Goal: Task Accomplishment & Management: Use online tool/utility

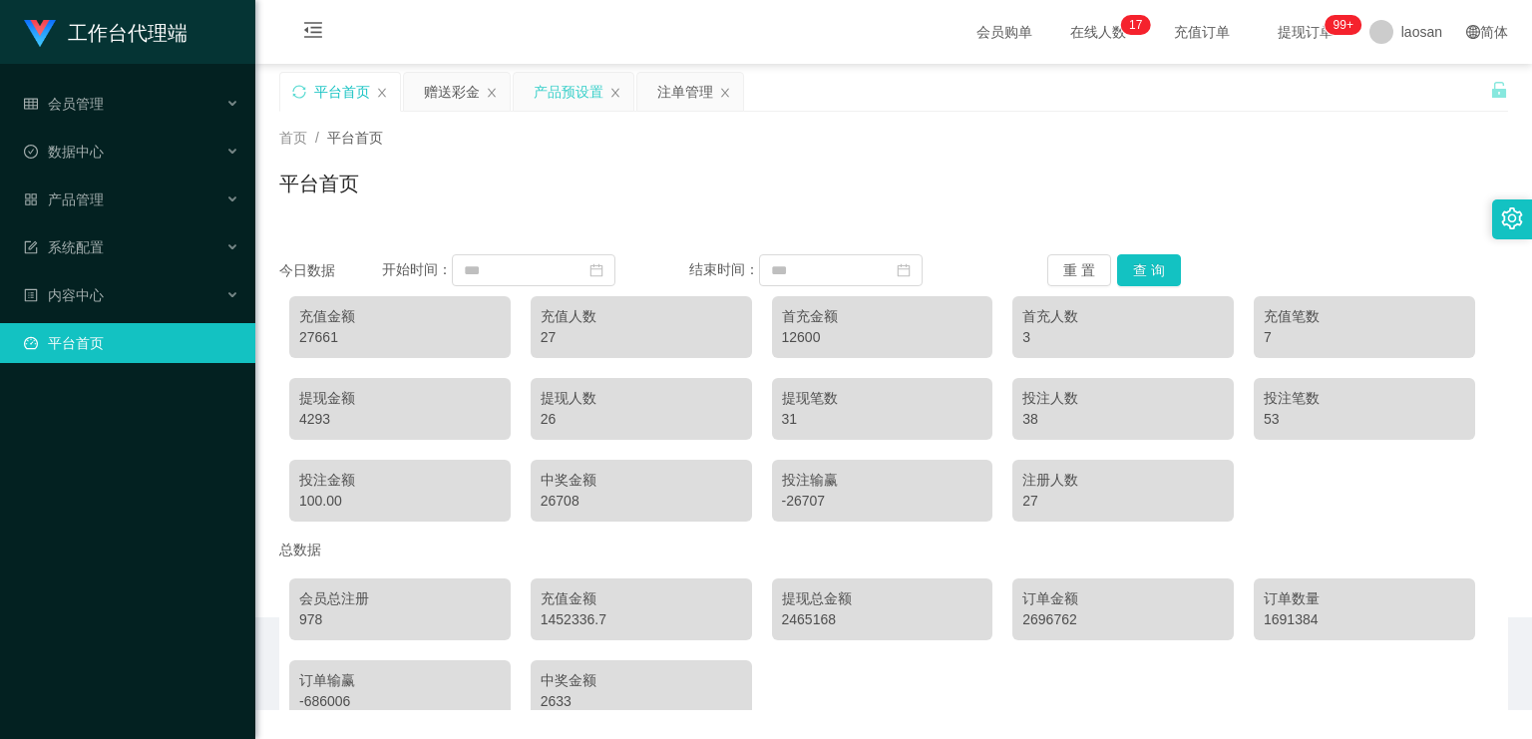
click at [554, 84] on div "产品预设置" at bounding box center [569, 92] width 70 height 38
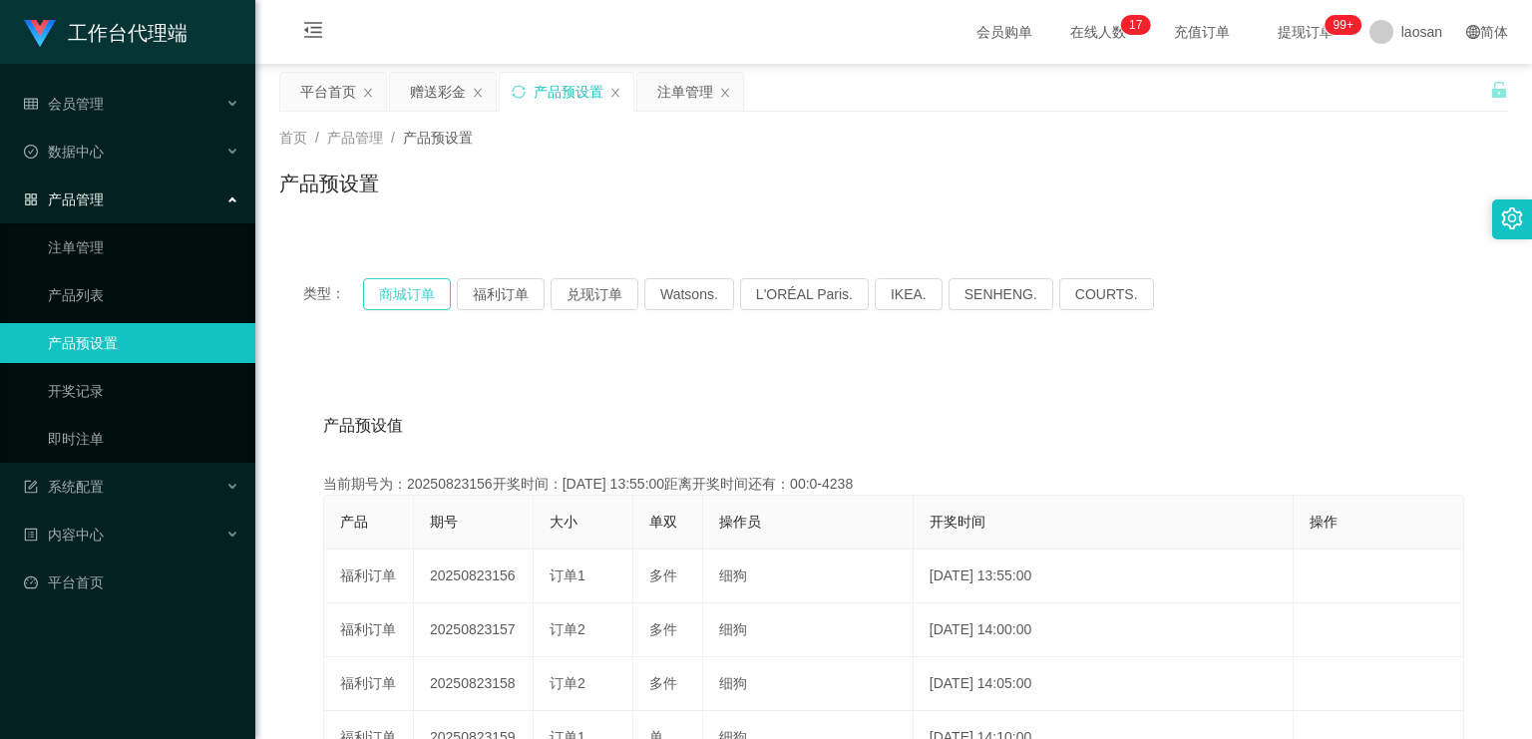
click at [422, 302] on button "商城订单" at bounding box center [407, 294] width 88 height 32
click at [689, 96] on div "注单管理" at bounding box center [685, 92] width 56 height 38
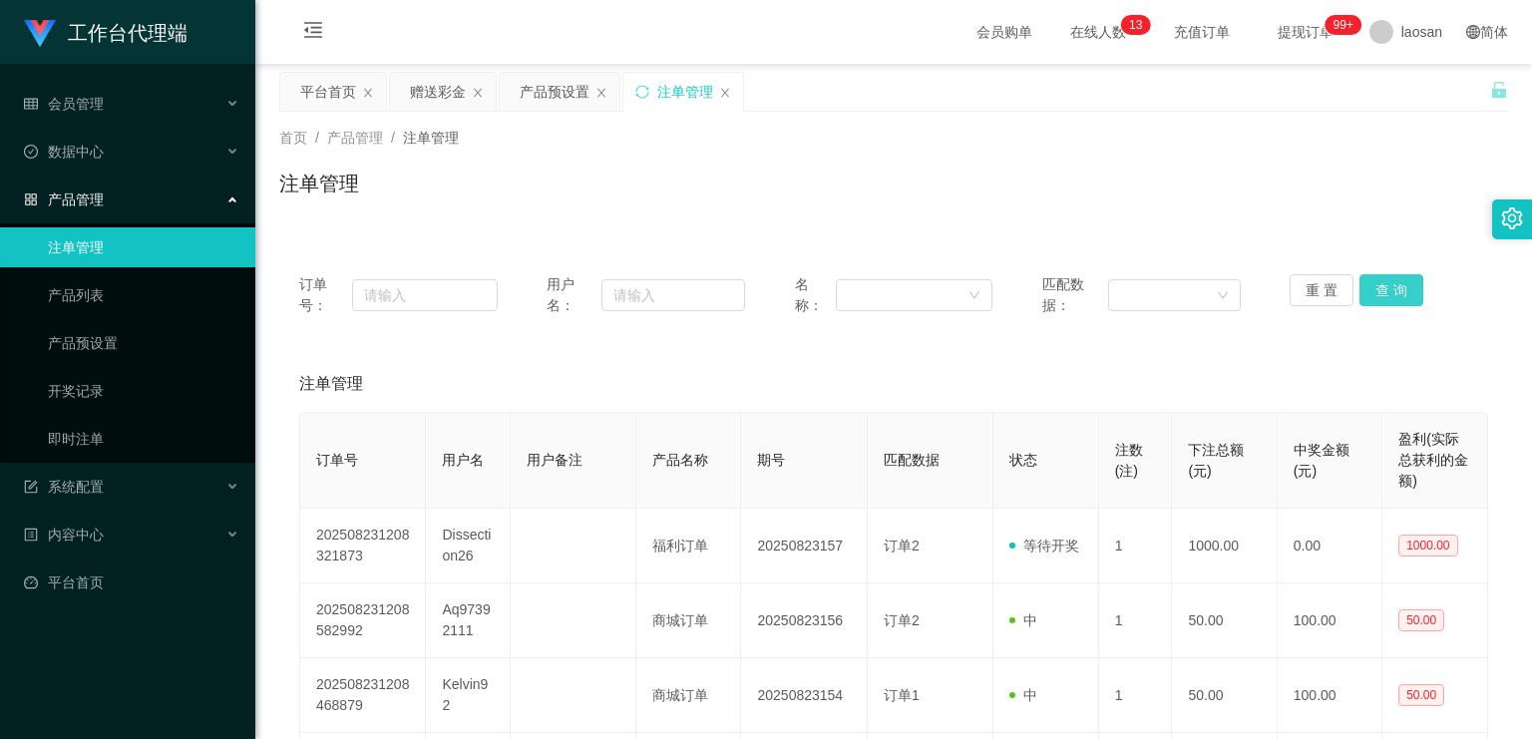
click at [1380, 295] on button "查 询" at bounding box center [1392, 290] width 64 height 32
click at [1384, 294] on button "查 询" at bounding box center [1392, 290] width 64 height 32
click at [1384, 294] on button "查 询" at bounding box center [1403, 290] width 86 height 32
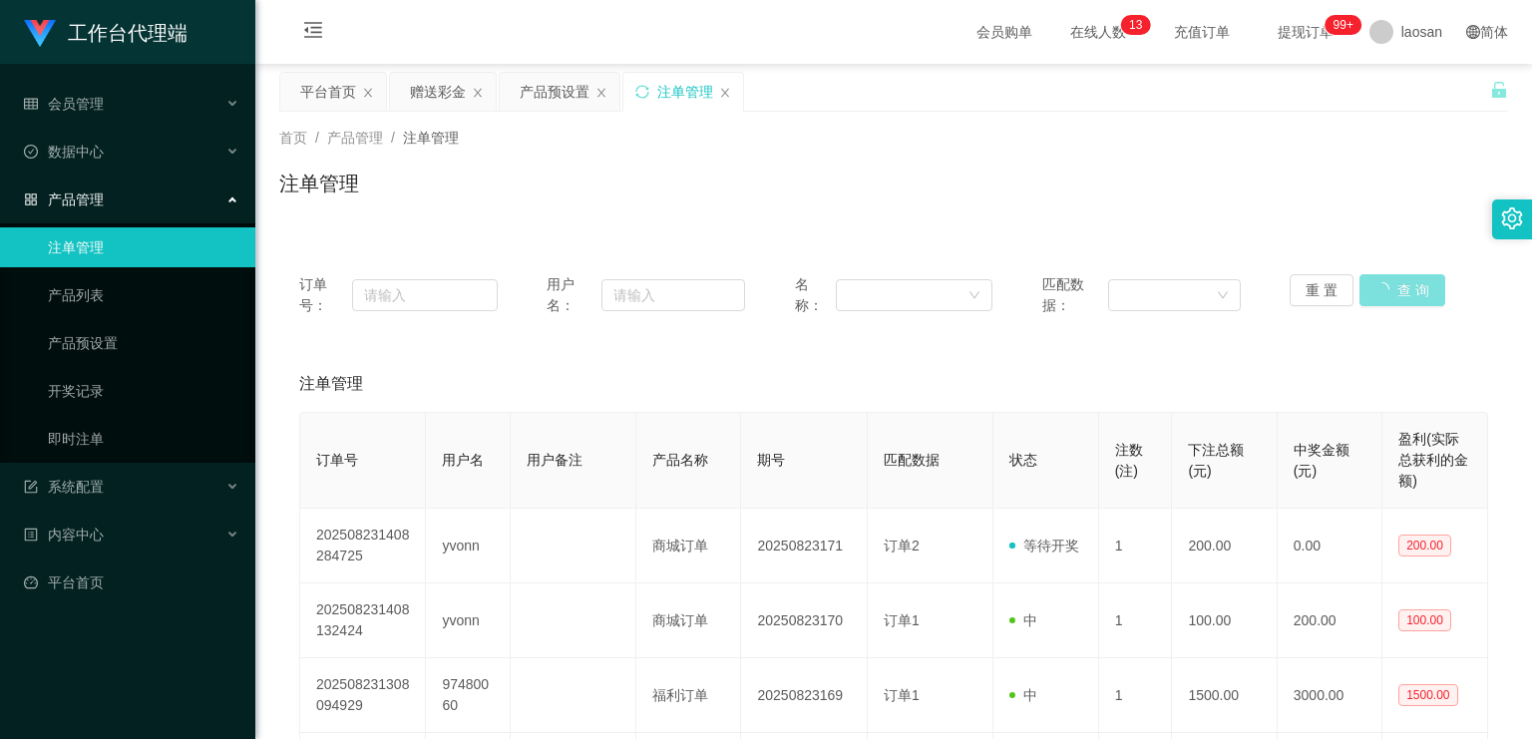
click at [1384, 294] on button "查 询" at bounding box center [1403, 290] width 86 height 32
click at [1384, 294] on button "查 询" at bounding box center [1392, 290] width 64 height 32
click at [1384, 294] on div "重 置 查 询" at bounding box center [1389, 295] width 199 height 42
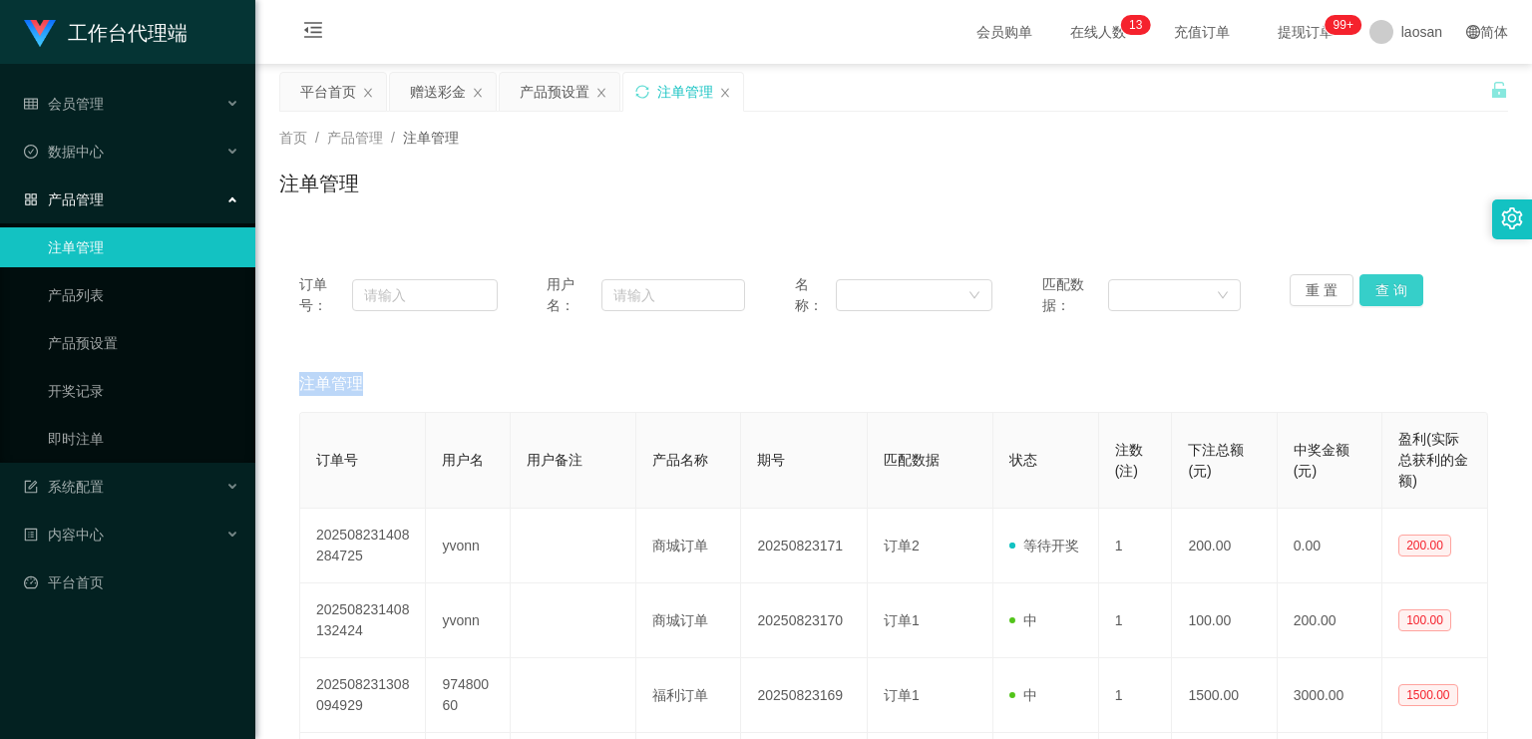
click at [1384, 294] on button "查 询" at bounding box center [1392, 290] width 64 height 32
click at [1385, 294] on button "查 询" at bounding box center [1392, 290] width 64 height 32
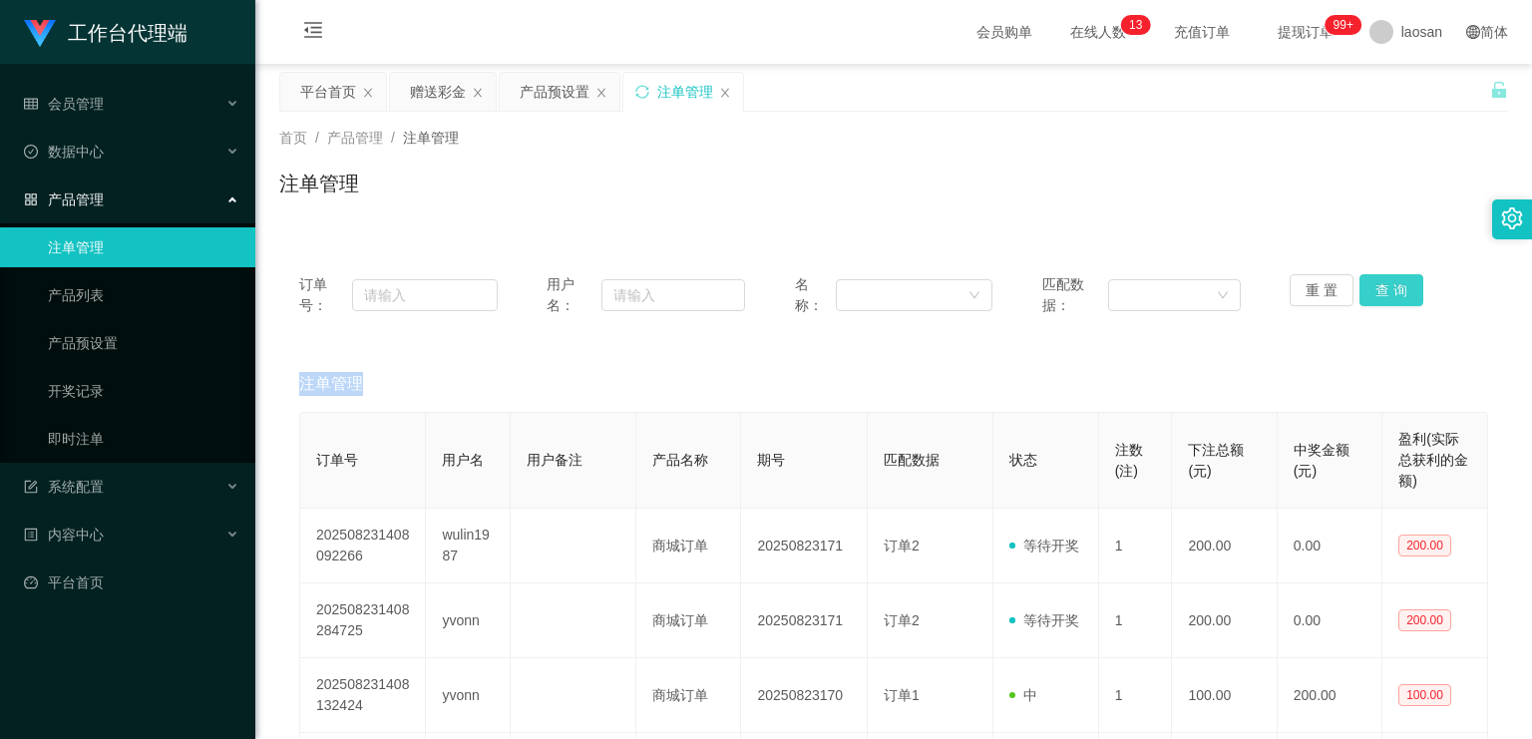
click at [1385, 294] on button "查 询" at bounding box center [1392, 290] width 64 height 32
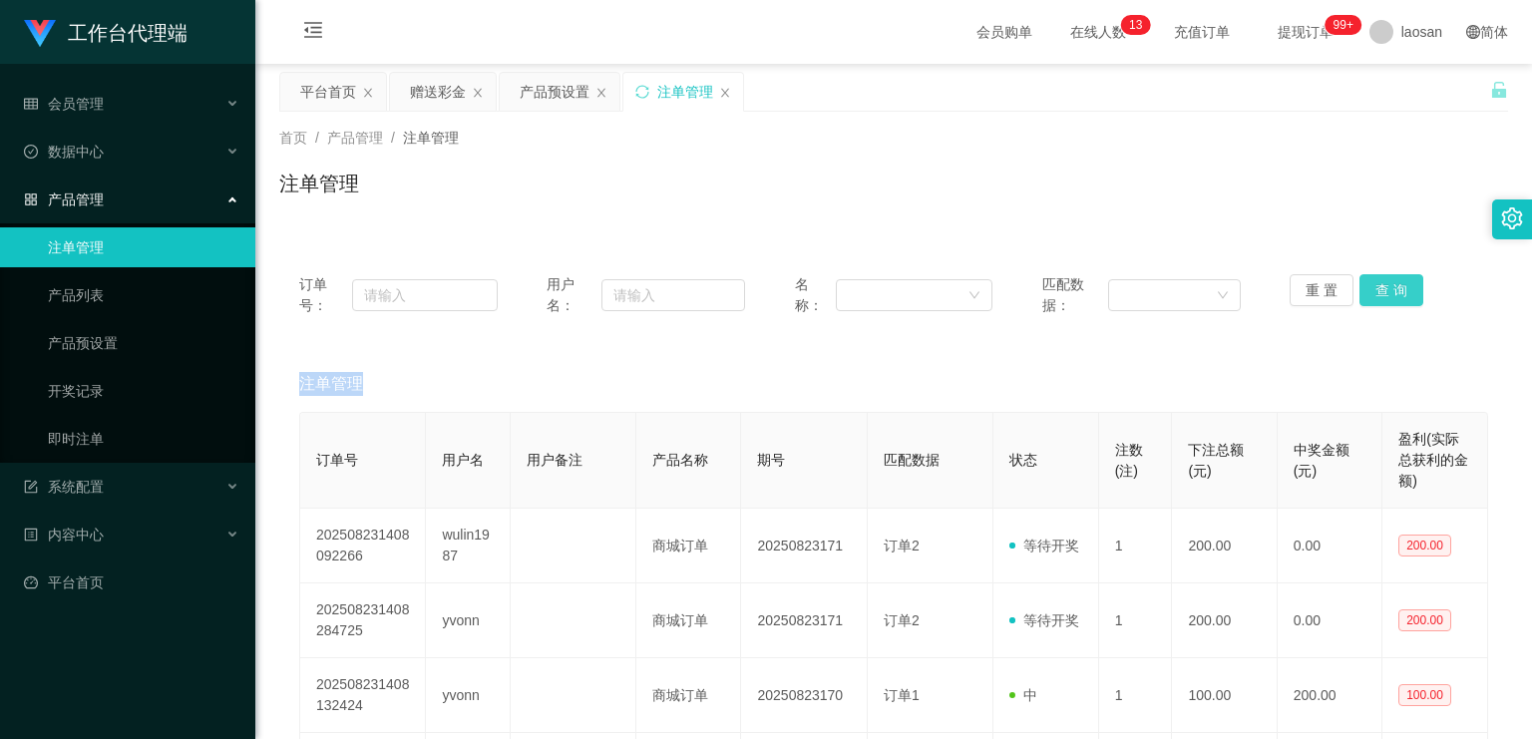
click at [1385, 294] on button "查 询" at bounding box center [1392, 290] width 64 height 32
click at [1385, 294] on div "重 置 查 询" at bounding box center [1389, 295] width 199 height 42
click at [1385, 294] on button "查 询" at bounding box center [1392, 290] width 64 height 32
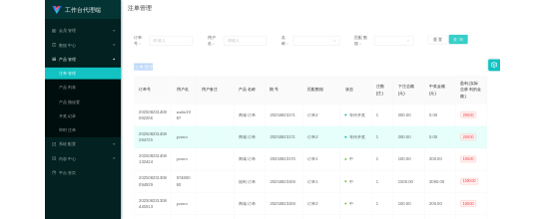
scroll to position [160, 0]
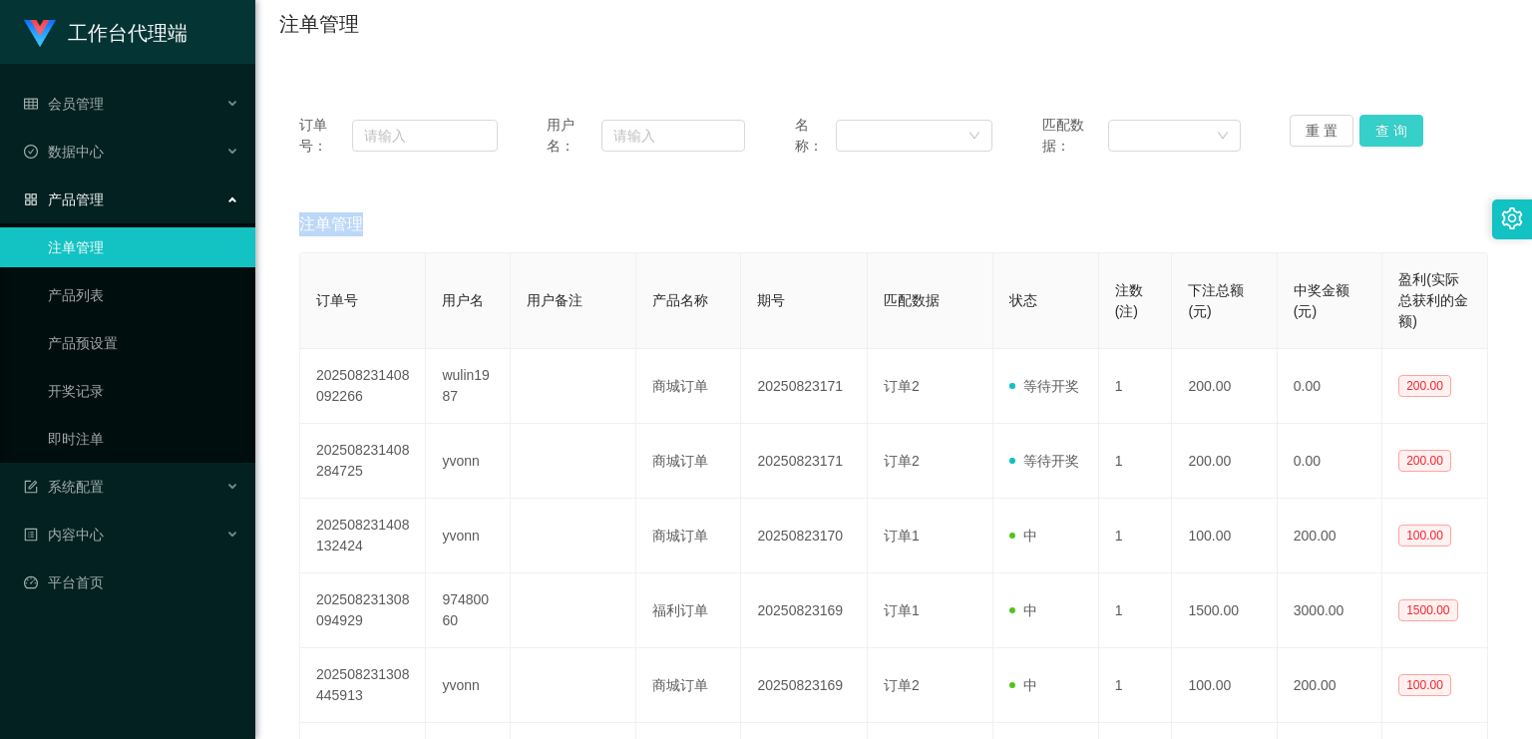
click at [1397, 130] on button "查 询" at bounding box center [1392, 131] width 64 height 32
click at [1397, 130] on div "重 置 查 询" at bounding box center [1389, 136] width 199 height 42
click at [1397, 130] on button "查 询" at bounding box center [1392, 131] width 64 height 32
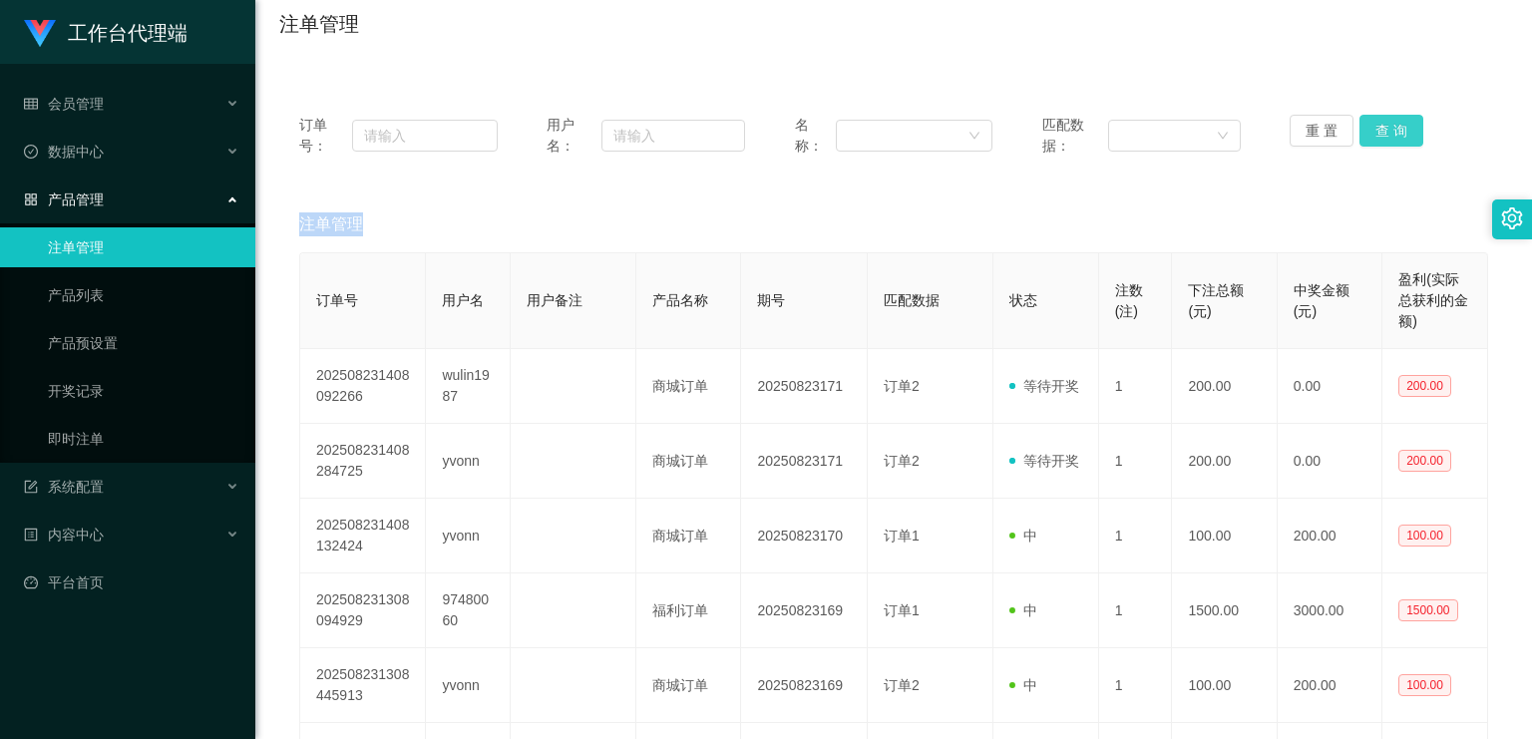
click at [1380, 125] on button "查 询" at bounding box center [1392, 131] width 64 height 32
click at [1380, 125] on button "查 询" at bounding box center [1403, 131] width 86 height 32
click at [1380, 125] on div "重 置 查 询" at bounding box center [1389, 136] width 199 height 42
click at [1380, 125] on button "查 询" at bounding box center [1392, 131] width 64 height 32
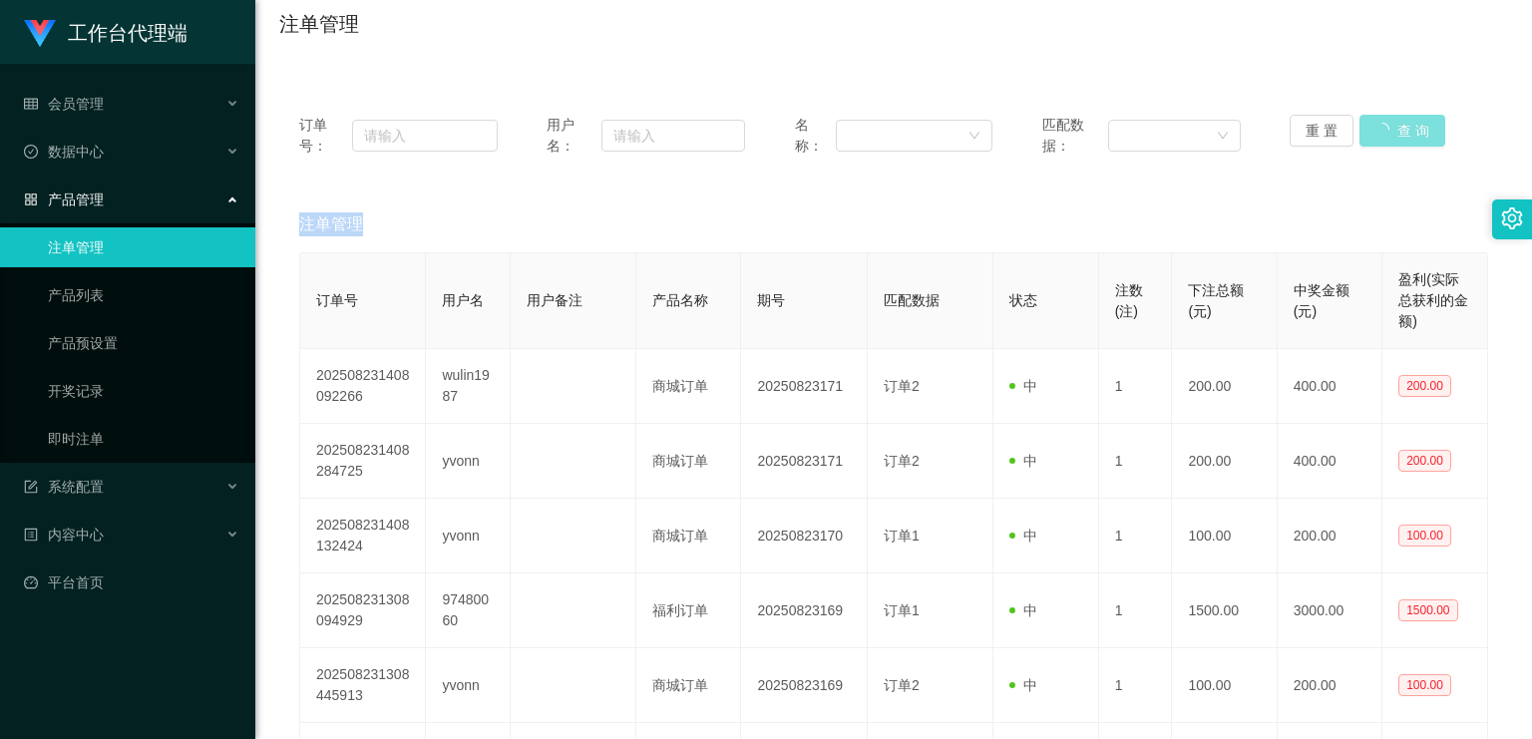
click at [1380, 125] on div "重 置 查 询" at bounding box center [1389, 136] width 199 height 42
